Goal: Task Accomplishment & Management: Manage account settings

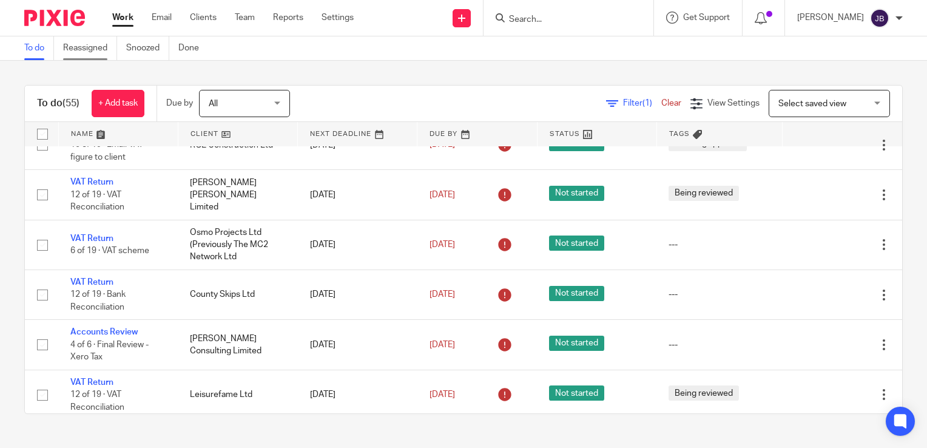
scroll to position [121, 0]
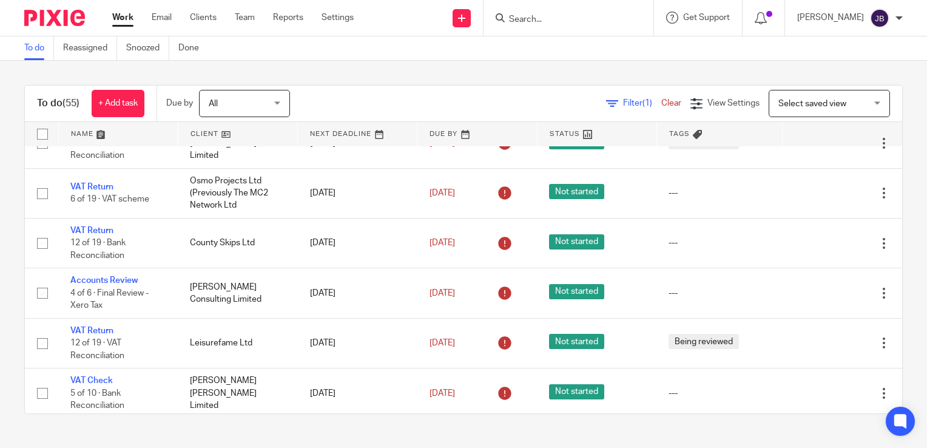
click at [122, 20] on link "Work" at bounding box center [122, 18] width 21 height 12
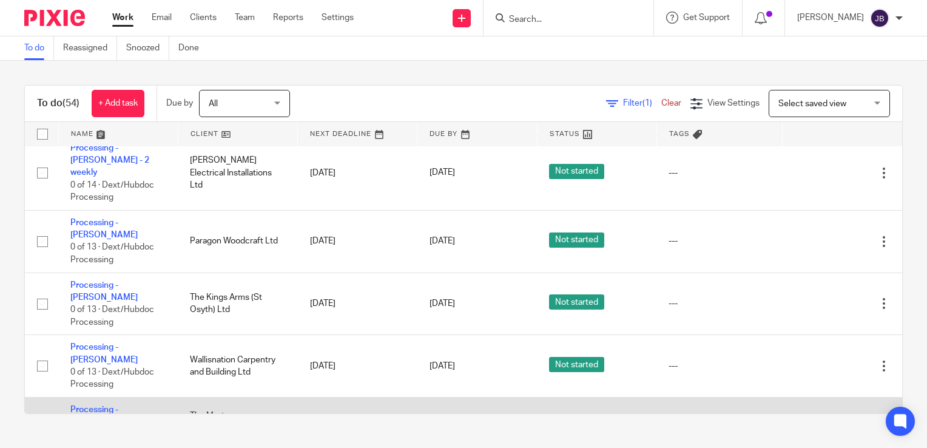
scroll to position [789, 0]
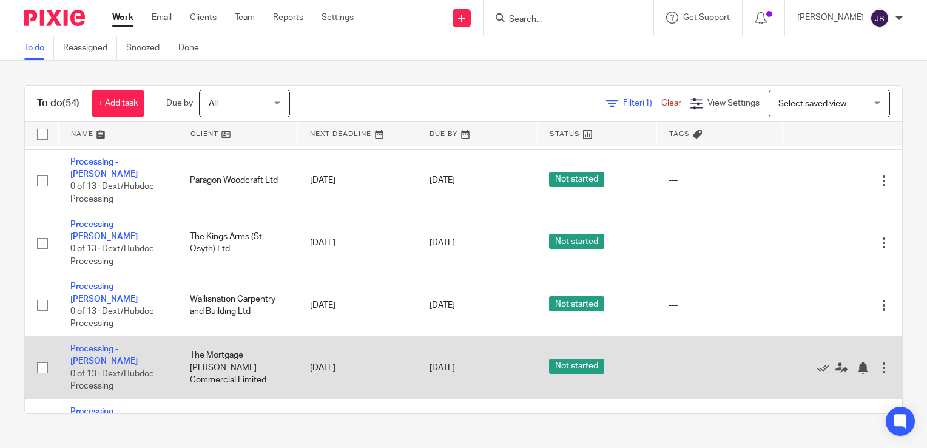
click at [117, 337] on td "Processing - Jaime 0 of 13 · Dext/Hubdoc Processing" at bounding box center [118, 368] width 120 height 63
click at [120, 345] on link "Processing - [PERSON_NAME]" at bounding box center [103, 355] width 67 height 21
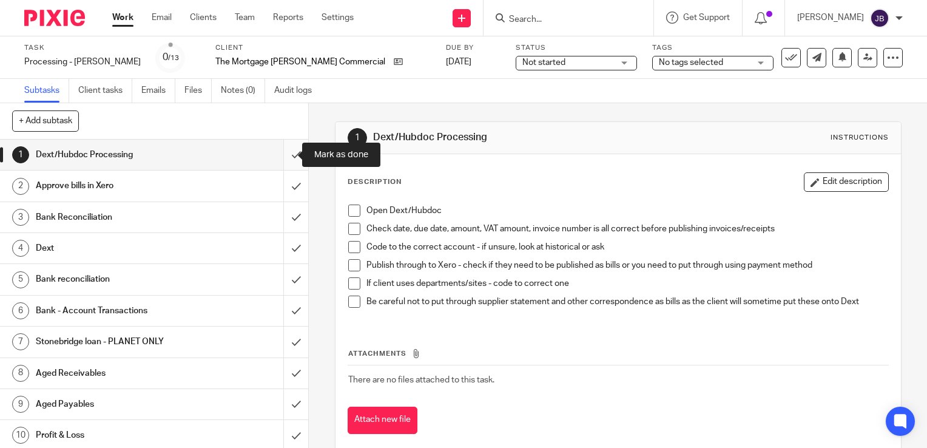
click at [284, 157] on input "submit" at bounding box center [154, 155] width 308 height 30
click at [284, 189] on input "submit" at bounding box center [154, 186] width 308 height 30
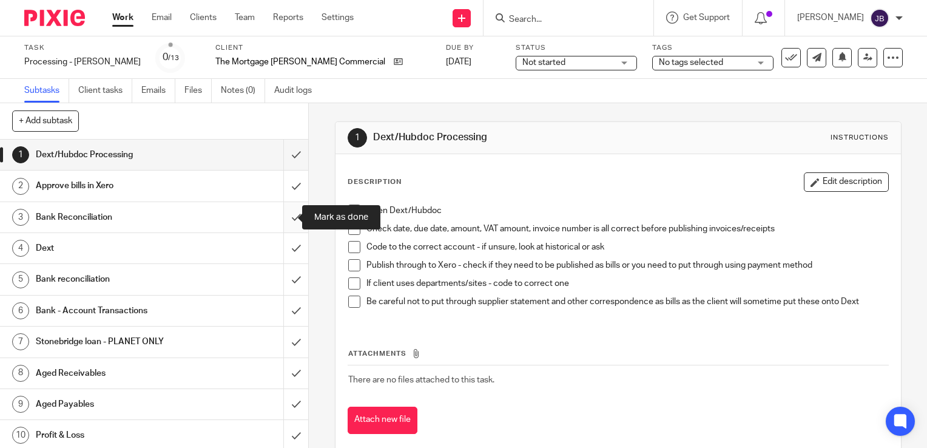
click at [280, 208] on input "submit" at bounding box center [154, 217] width 308 height 30
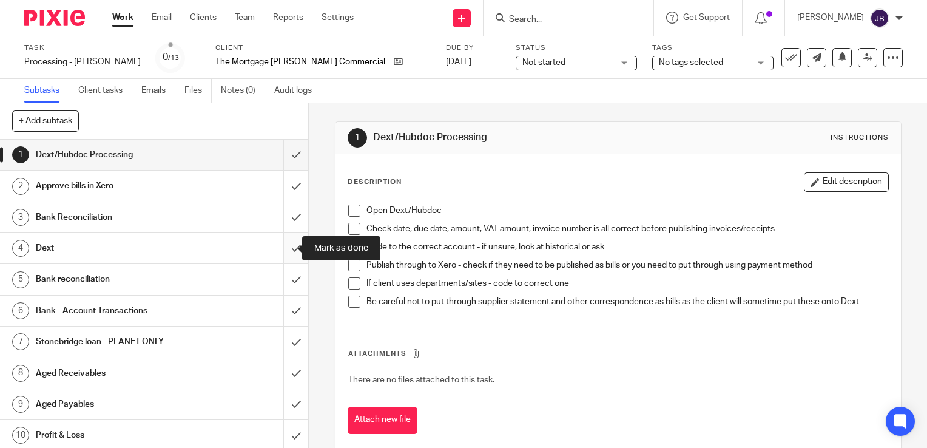
click at [279, 254] on input "submit" at bounding box center [154, 248] width 308 height 30
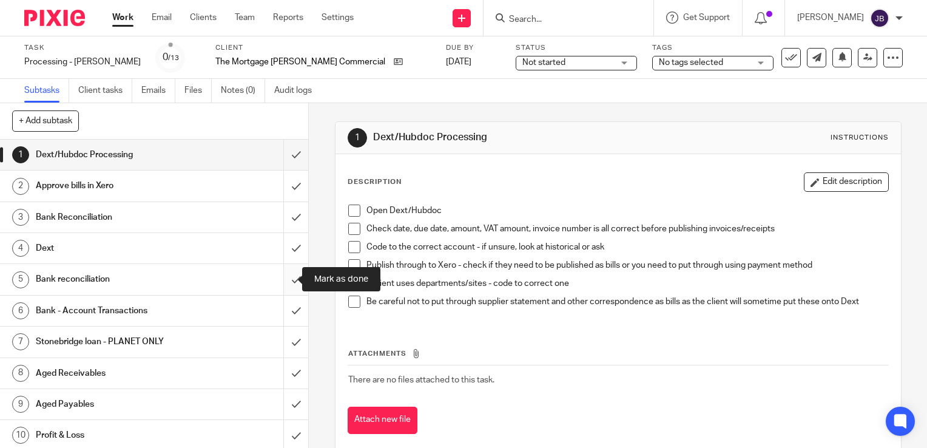
click at [279, 278] on input "submit" at bounding box center [154, 279] width 308 height 30
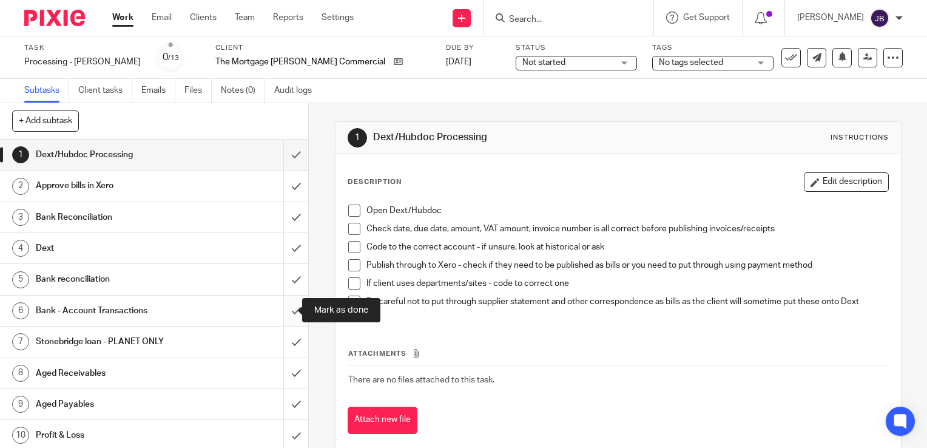
click at [279, 313] on input "submit" at bounding box center [154, 311] width 308 height 30
click at [280, 354] on input "submit" at bounding box center [154, 342] width 308 height 30
click at [279, 382] on input "submit" at bounding box center [154, 373] width 308 height 30
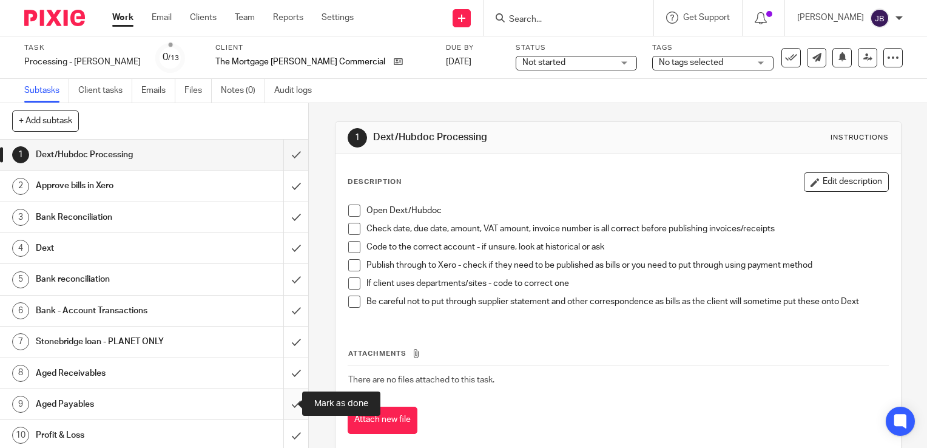
drag, startPoint x: 281, startPoint y: 404, endPoint x: 281, endPoint y: 424, distance: 20.0
click at [281, 406] on input "submit" at bounding box center [154, 404] width 308 height 30
click at [282, 433] on input "submit" at bounding box center [154, 435] width 308 height 30
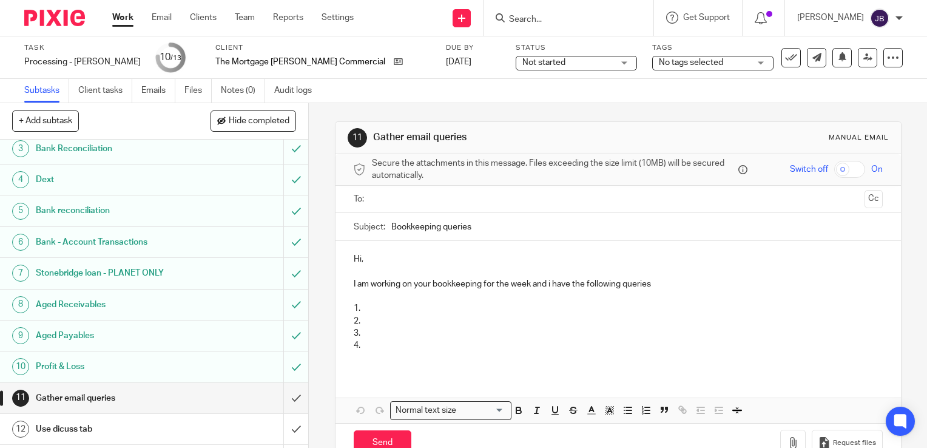
scroll to position [95, 0]
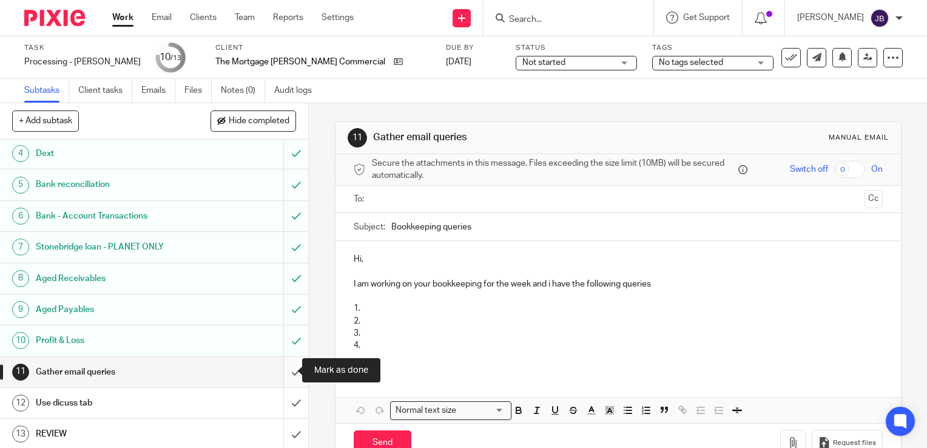
click at [280, 367] on input "submit" at bounding box center [154, 372] width 308 height 30
click at [278, 404] on input "submit" at bounding box center [154, 403] width 308 height 30
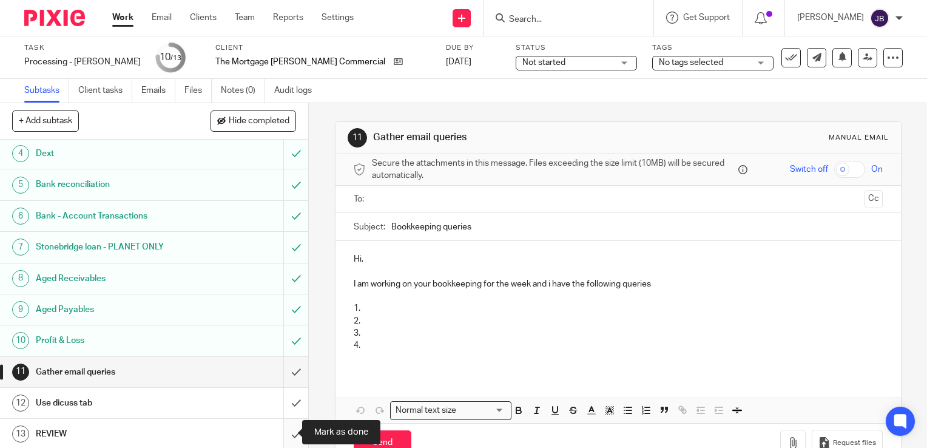
click at [278, 441] on input "submit" at bounding box center [154, 434] width 308 height 30
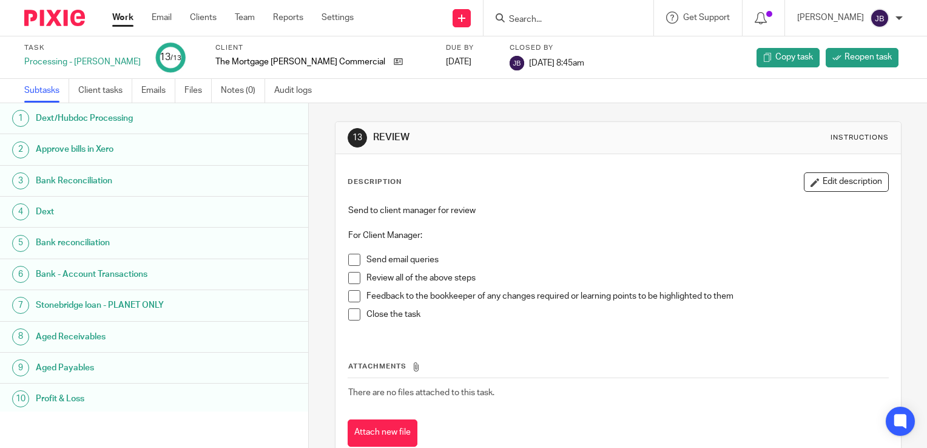
click at [779, 97] on div "Subtasks Client tasks Emails Files Notes (0) Audit logs" at bounding box center [463, 91] width 927 height 24
click at [123, 15] on link "Work" at bounding box center [122, 18] width 21 height 12
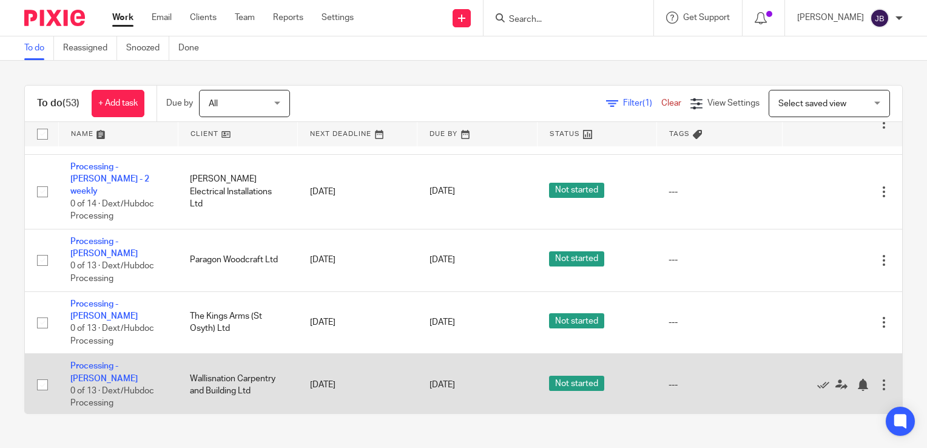
scroll to position [728, 0]
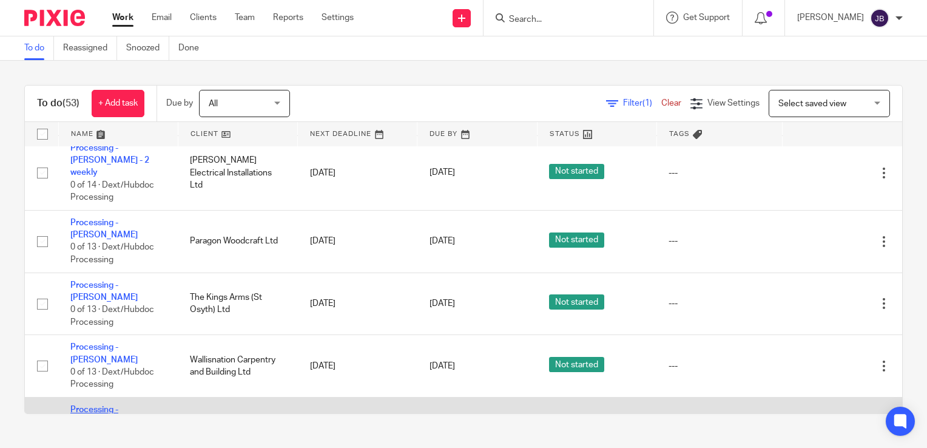
click at [129, 405] on link "Processing - [PERSON_NAME]" at bounding box center [103, 415] width 67 height 21
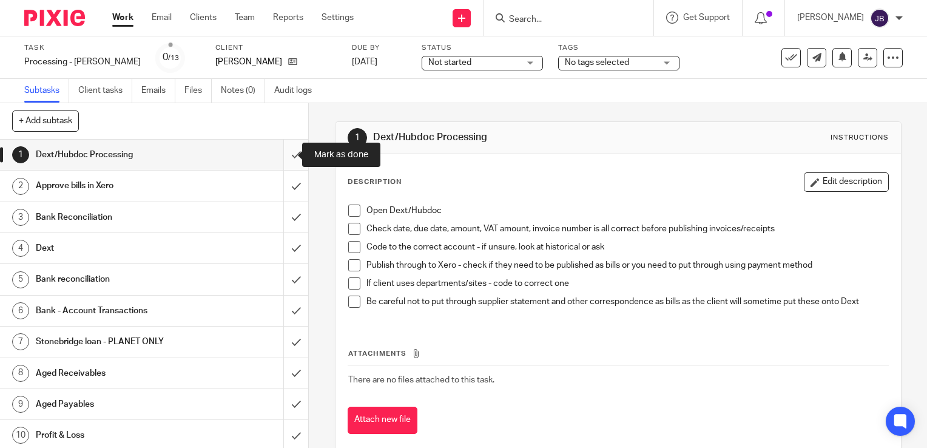
click at [282, 154] on input "submit" at bounding box center [154, 155] width 308 height 30
click at [279, 192] on input "submit" at bounding box center [154, 186] width 308 height 30
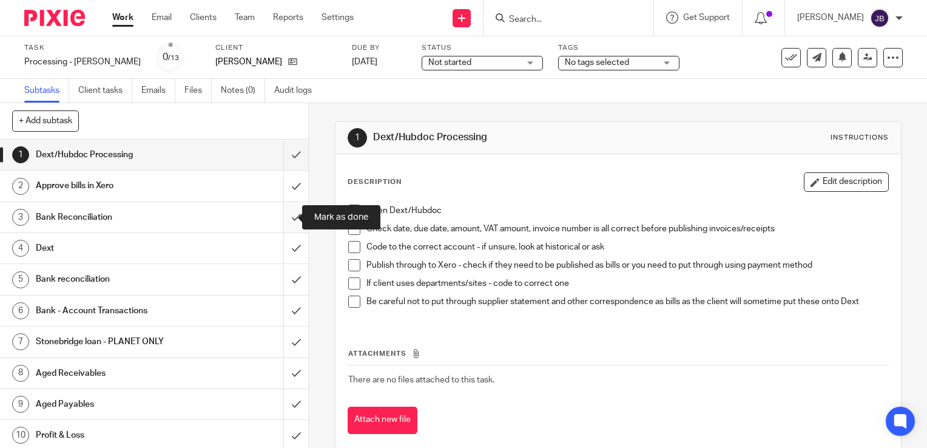
click at [280, 208] on input "submit" at bounding box center [154, 217] width 308 height 30
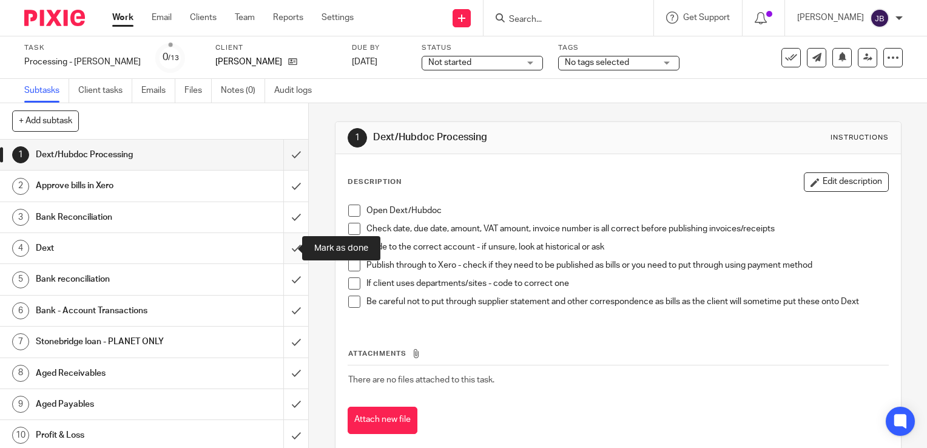
click at [279, 249] on input "submit" at bounding box center [154, 248] width 308 height 30
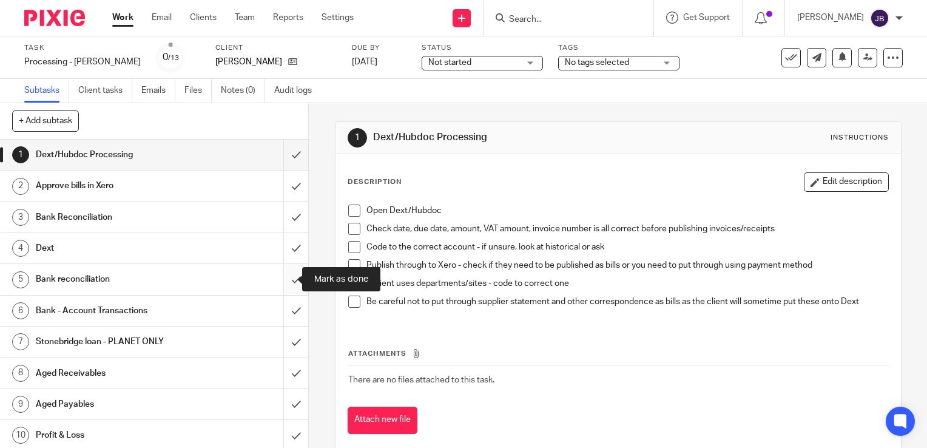
click at [282, 276] on input "submit" at bounding box center [154, 279] width 308 height 30
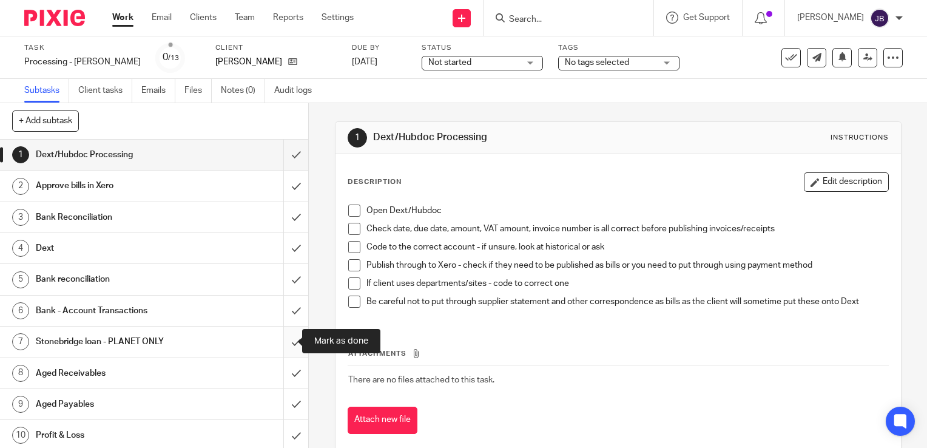
click at [286, 327] on input "submit" at bounding box center [154, 342] width 308 height 30
click at [280, 310] on input "submit" at bounding box center [154, 311] width 308 height 30
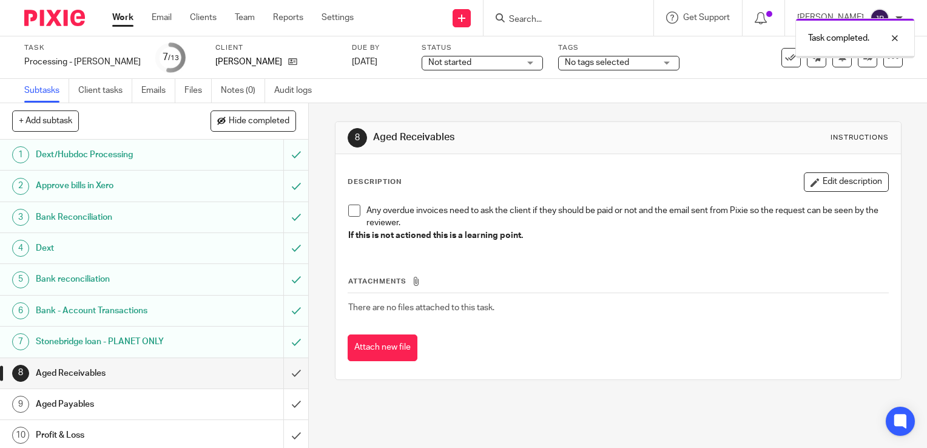
scroll to position [95, 0]
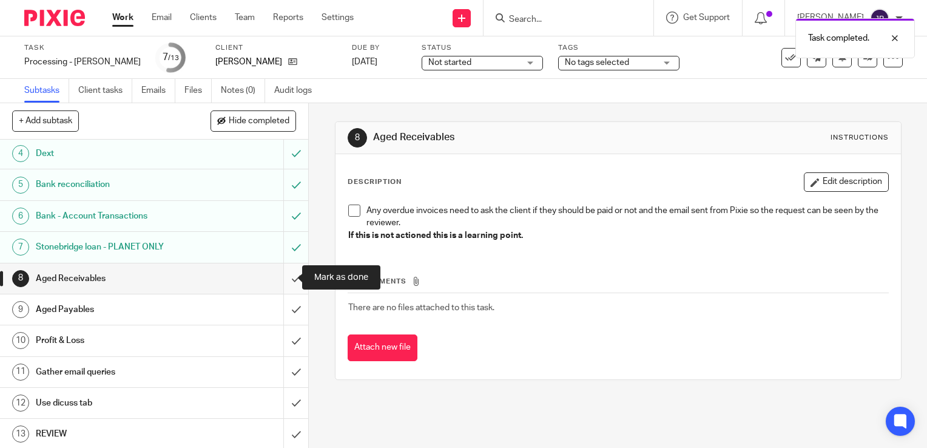
click at [278, 276] on input "submit" at bounding box center [154, 278] width 308 height 30
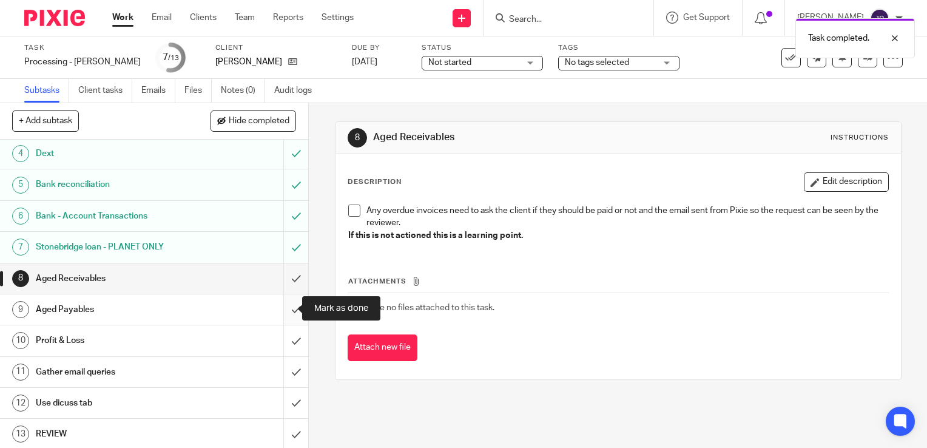
click at [283, 310] on input "submit" at bounding box center [154, 309] width 308 height 30
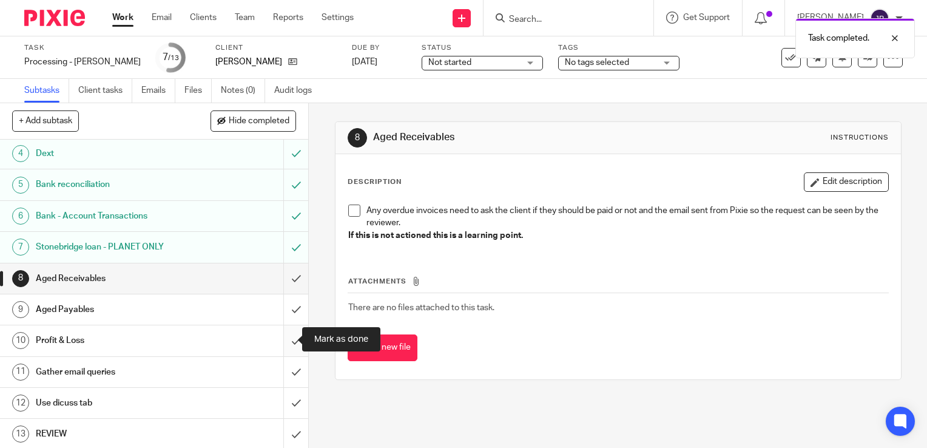
click at [280, 344] on input "submit" at bounding box center [154, 340] width 308 height 30
click at [280, 371] on input "submit" at bounding box center [154, 372] width 308 height 30
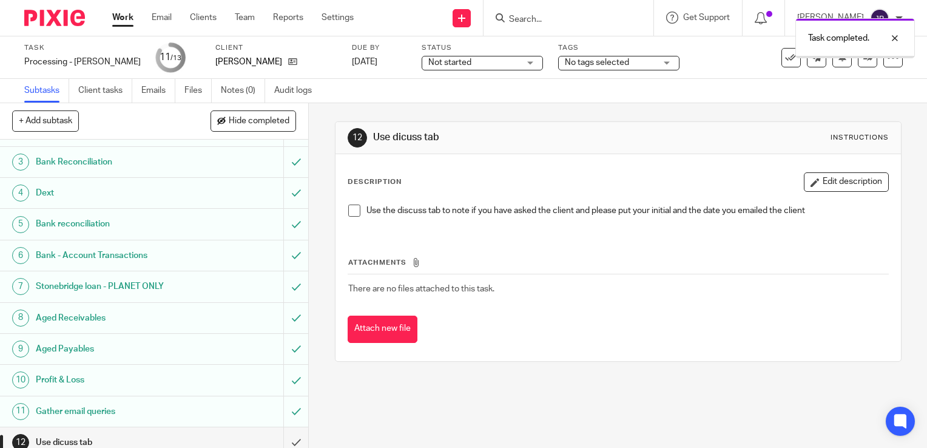
scroll to position [95, 0]
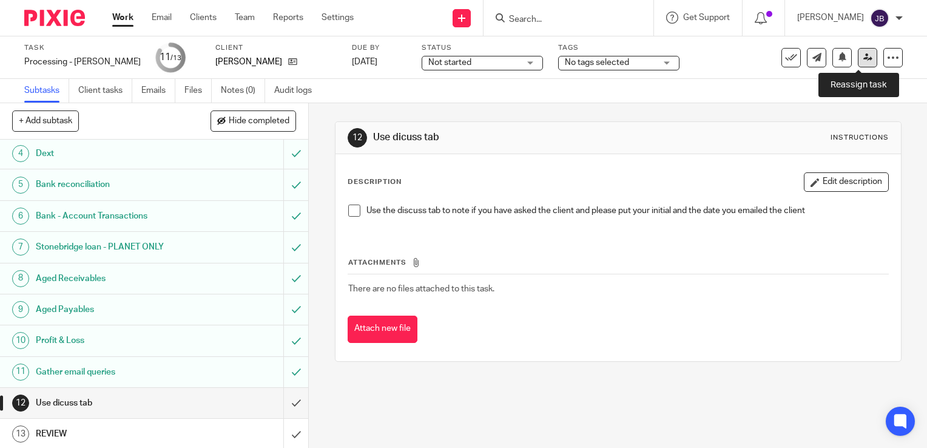
click at [864, 59] on icon at bounding box center [868, 57] width 9 height 9
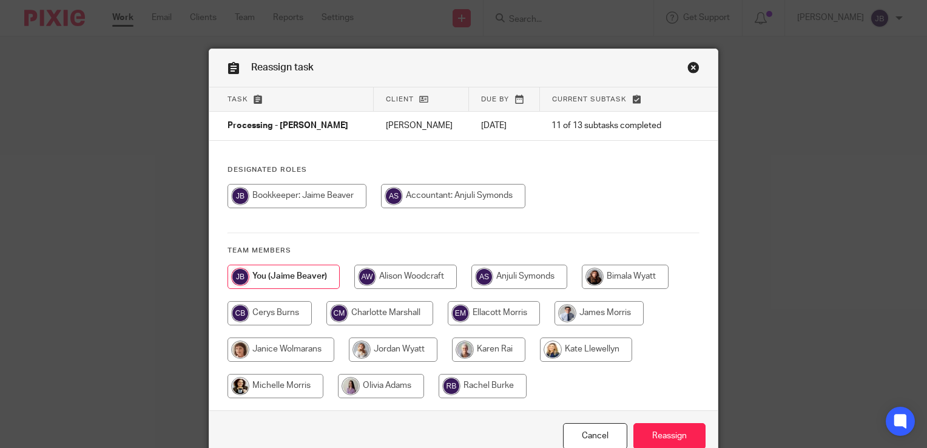
click at [505, 282] on input "radio" at bounding box center [520, 277] width 96 height 24
radio input "true"
drag, startPoint x: 658, startPoint y: 408, endPoint x: 663, endPoint y: 414, distance: 6.9
click at [662, 413] on form "Task Client Due by Current subtask Processing - [PERSON_NAME] [DATE] 11 of 13 s…" at bounding box center [463, 274] width 509 height 374
click at [674, 447] on input "Reassign" at bounding box center [670, 436] width 72 height 26
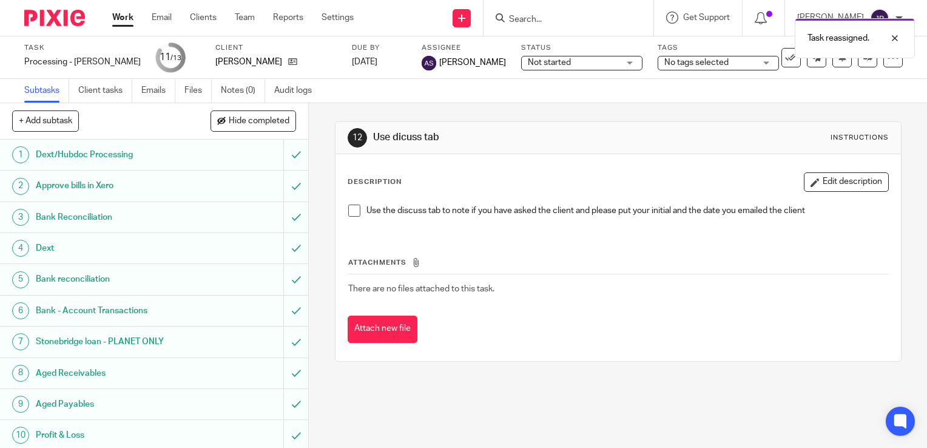
click at [124, 16] on link "Work" at bounding box center [122, 18] width 21 height 12
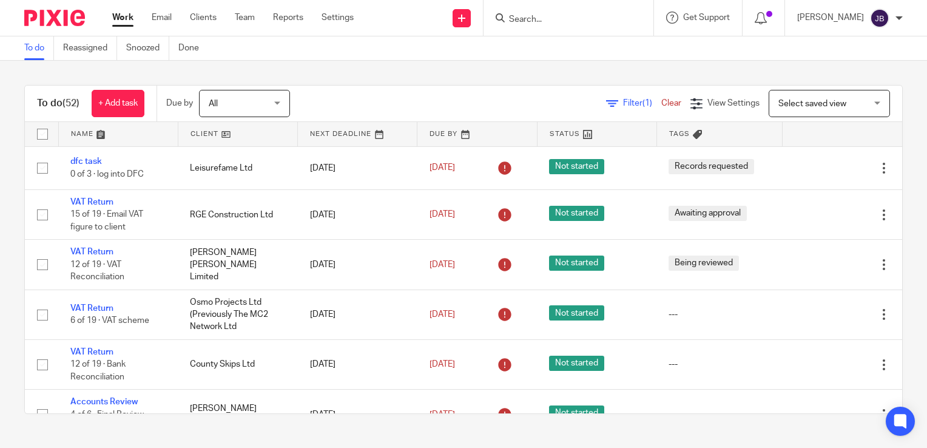
click at [889, 122] on div "To do (52) + Add task Due by All All [DATE] [DATE] This week Next week This mon…" at bounding box center [463, 249] width 927 height 377
click at [899, 84] on div "To do (52) + Add task Due by All All [DATE] [DATE] This week Next week This mon…" at bounding box center [463, 249] width 927 height 377
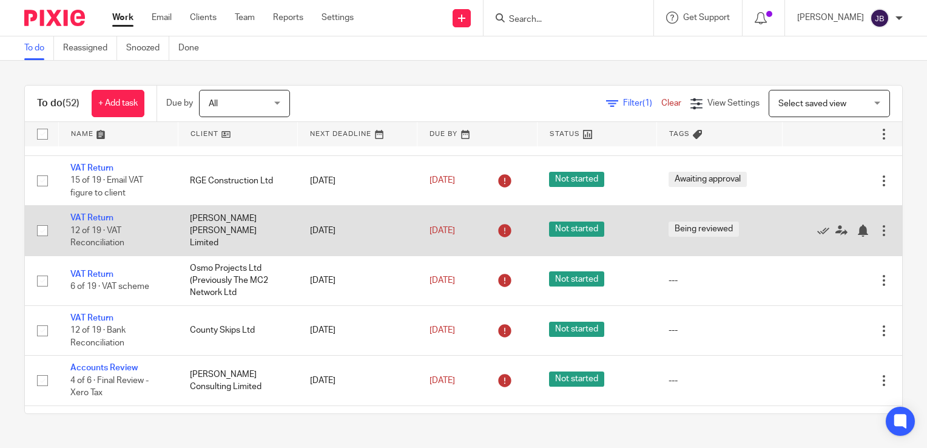
scroll to position [61, 0]
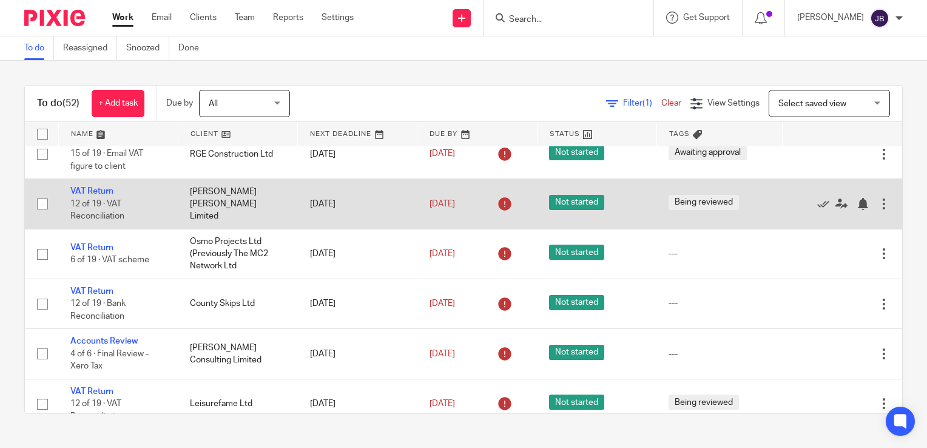
drag, startPoint x: 92, startPoint y: 179, endPoint x: 88, endPoint y: 188, distance: 9.8
click at [90, 180] on td "VAT Return 12 of 19 · VAT Reconciliation" at bounding box center [118, 204] width 120 height 50
click at [88, 188] on link "VAT Return" at bounding box center [91, 191] width 43 height 8
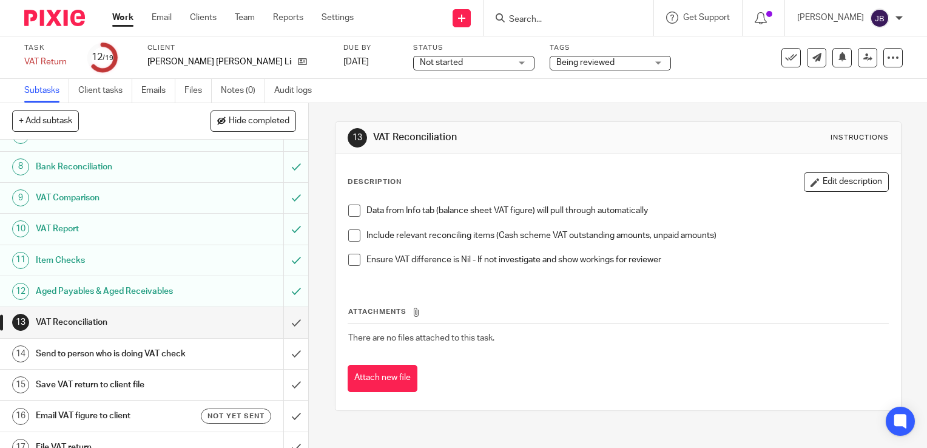
scroll to position [172, 0]
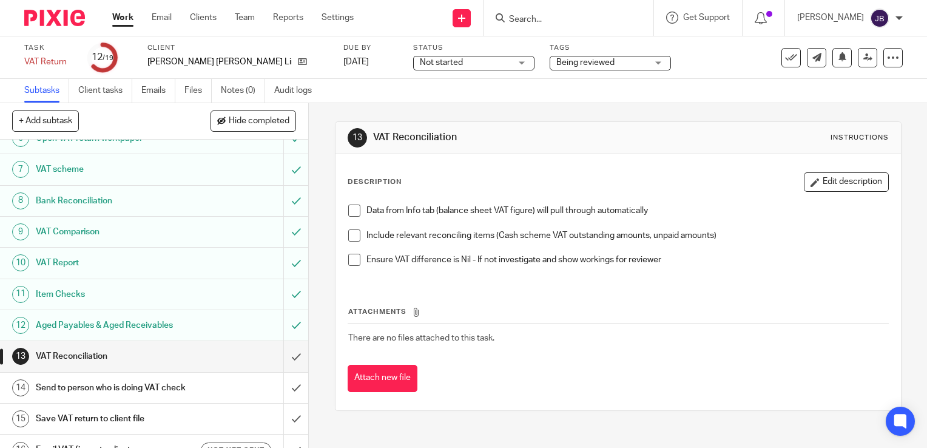
click at [130, 20] on link "Work" at bounding box center [122, 18] width 21 height 12
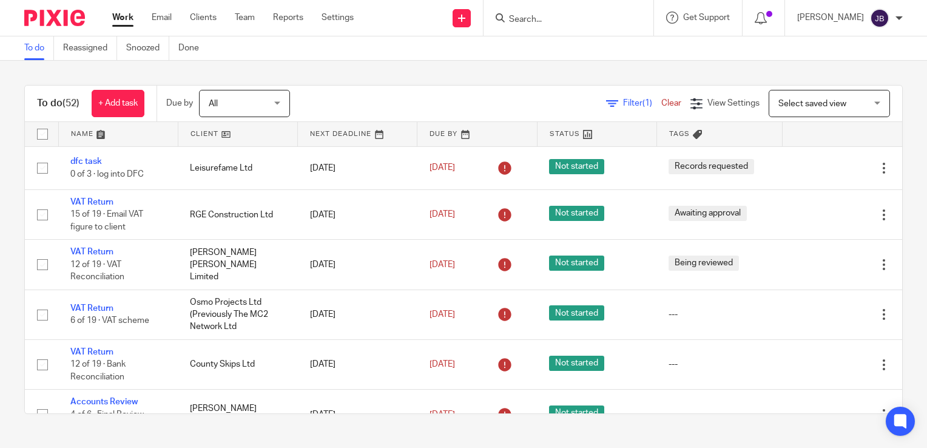
click at [606, 106] on link "Filter (1)" at bounding box center [633, 103] width 55 height 8
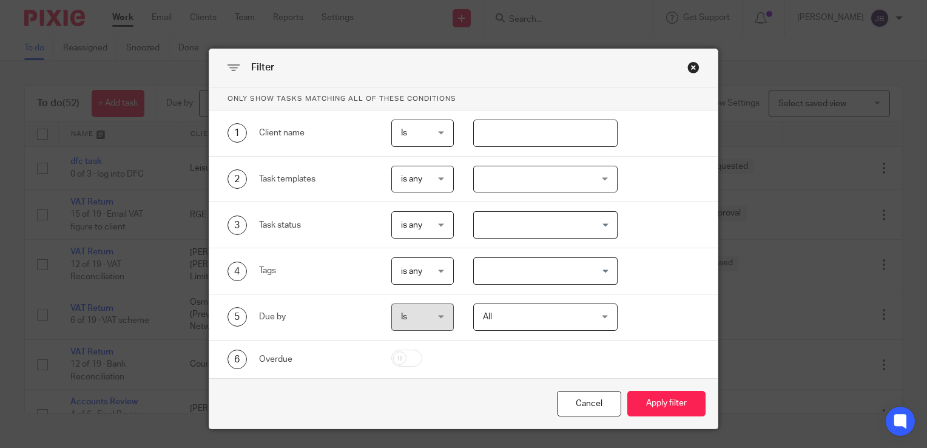
click at [491, 130] on input "text" at bounding box center [545, 133] width 145 height 27
type input "hank"
click at [628, 391] on button "Apply filter" at bounding box center [667, 404] width 78 height 26
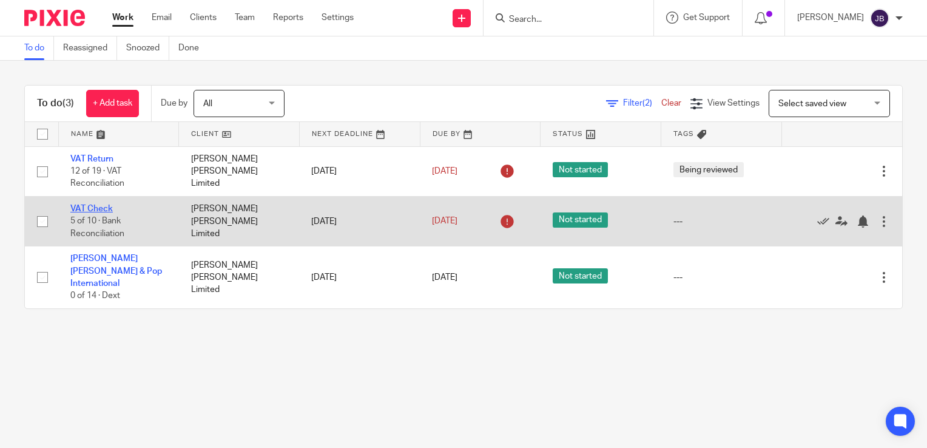
click at [100, 207] on link "VAT Check" at bounding box center [91, 209] width 42 height 8
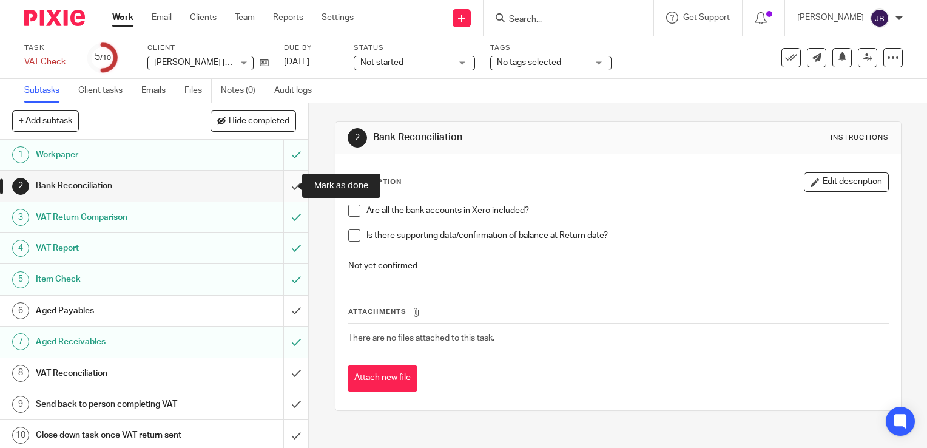
click at [280, 191] on input "submit" at bounding box center [154, 186] width 308 height 30
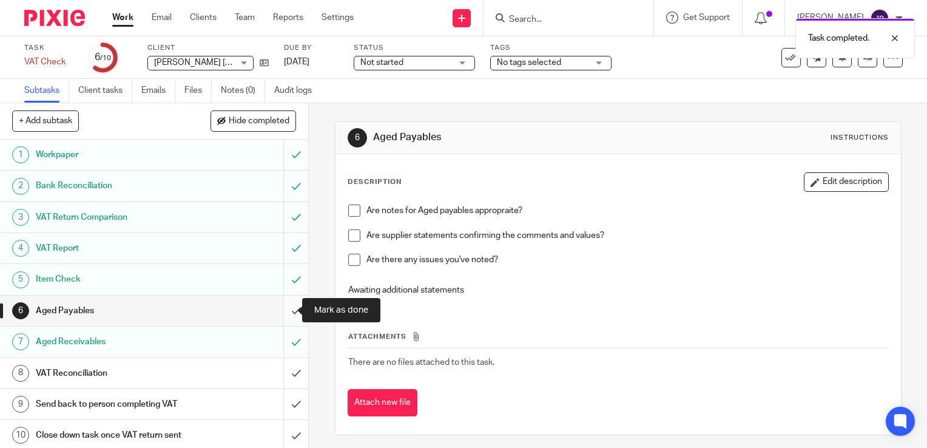
click at [279, 303] on input "submit" at bounding box center [154, 311] width 308 height 30
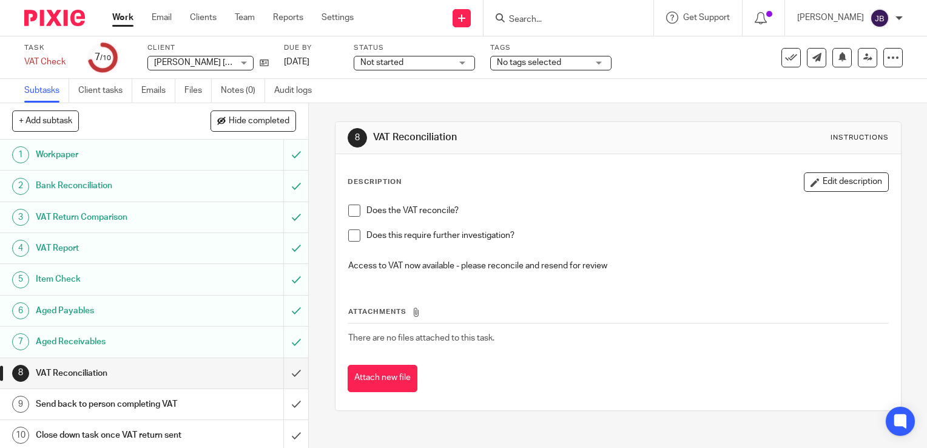
click at [740, 138] on div "8 VAT Reconciliation Instructions" at bounding box center [618, 137] width 541 height 19
